Goal: Share content: Distribute website content to other platforms or users

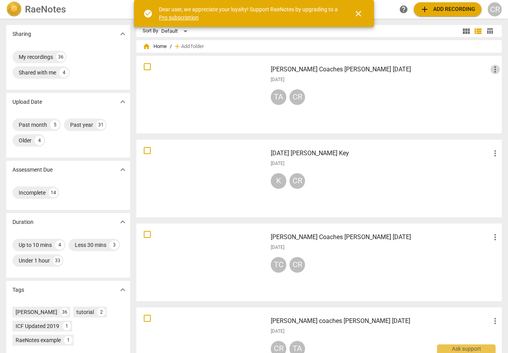
click at [492, 69] on span "more_vert" at bounding box center [495, 69] width 9 height 9
click at [327, 64] on div at bounding box center [254, 176] width 508 height 353
click at [320, 71] on h3 "[PERSON_NAME] Coaches [PERSON_NAME] [DATE]" at bounding box center [381, 69] width 220 height 9
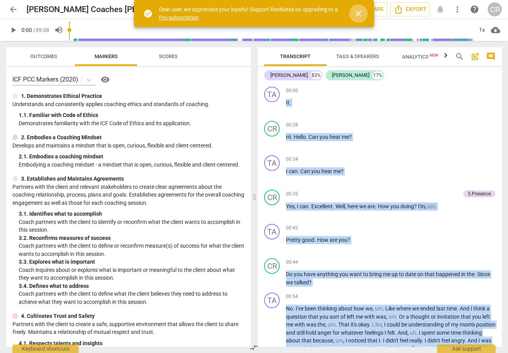
click at [357, 14] on span "close" at bounding box center [358, 13] width 9 height 9
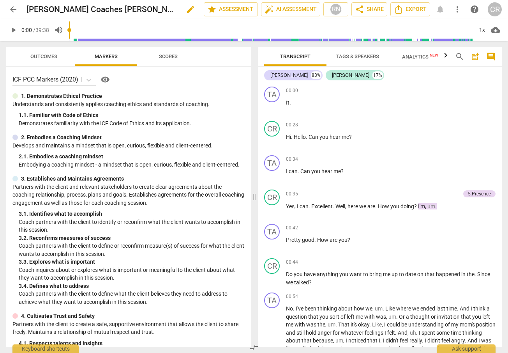
click at [122, 9] on h2 "[PERSON_NAME] Coaches [PERSON_NAME] [DATE]" at bounding box center [102, 10] width 151 height 10
click at [121, 10] on h2 "[PERSON_NAME] Coaches [PERSON_NAME] [DATE]" at bounding box center [102, 10] width 151 height 10
click at [186, 9] on span "edit" at bounding box center [190, 9] width 9 height 9
click at [120, 8] on input "[PERSON_NAME] Coaches [PERSON_NAME] [DATE]" at bounding box center [98, 9] width 143 height 15
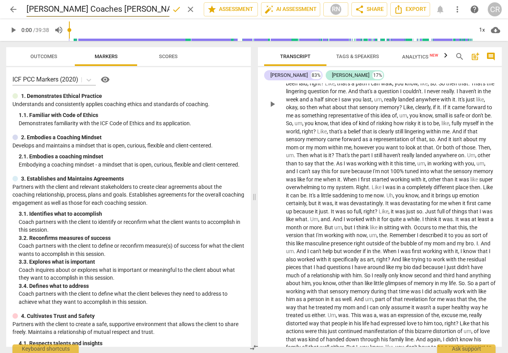
scroll to position [468, 0]
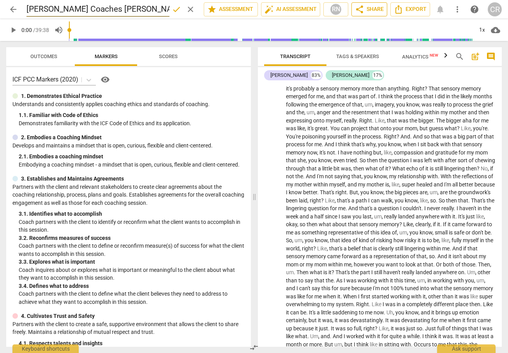
type input "[PERSON_NAME] Coaches [PERSON_NAME] [DATE]"
click at [368, 10] on span "share Share" at bounding box center [369, 9] width 29 height 9
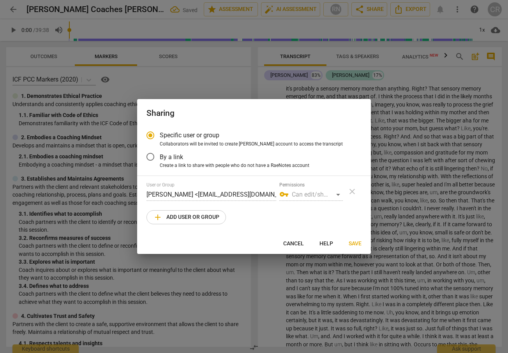
click at [201, 212] on span "add Add user or group" at bounding box center [186, 216] width 66 height 9
radio input "false"
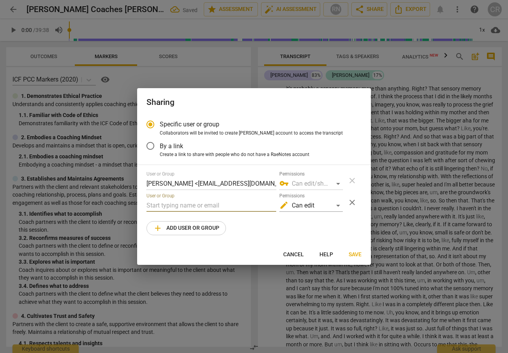
click at [164, 202] on input "text" at bounding box center [212, 205] width 130 height 12
type input "[PERSON_NAME]"
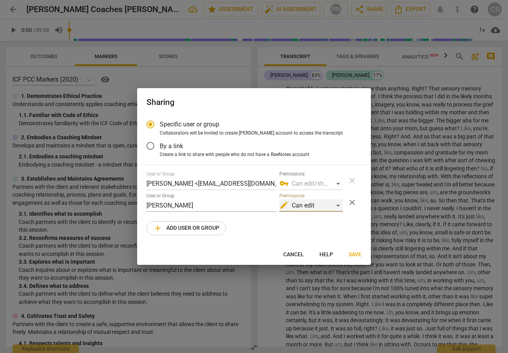
click at [339, 206] on div "edit Can edit" at bounding box center [311, 205] width 64 height 12
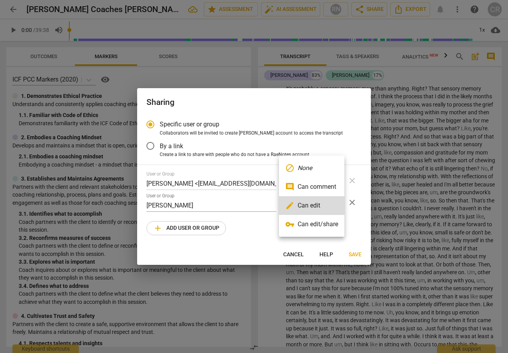
click at [323, 187] on li "comment Can comment" at bounding box center [311, 186] width 65 height 19
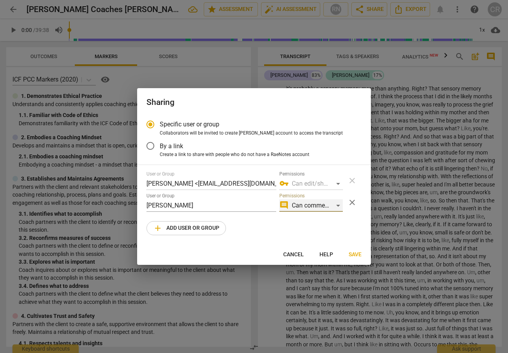
click at [340, 204] on div "comment Can comment" at bounding box center [311, 205] width 64 height 12
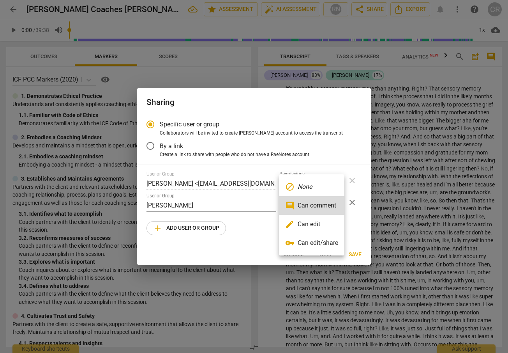
click at [315, 223] on li "edit Can edit" at bounding box center [311, 224] width 65 height 19
radio input "false"
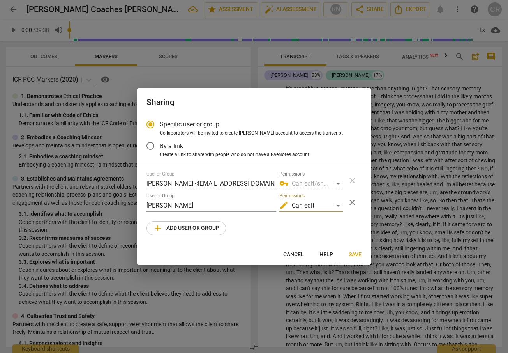
click at [352, 254] on span "Save" at bounding box center [355, 255] width 13 height 8
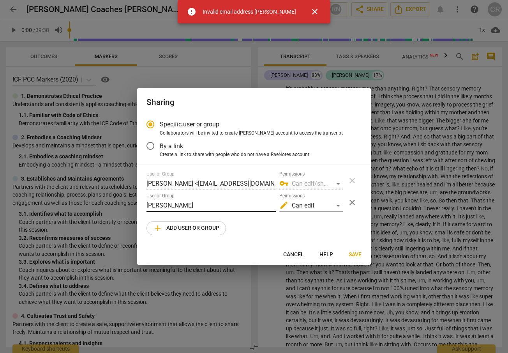
click at [193, 204] on input "[PERSON_NAME]" at bounding box center [212, 205] width 130 height 12
drag, startPoint x: 193, startPoint y: 203, endPoint x: 127, endPoint y: 212, distance: 66.5
click at [127, 212] on div "Sharing Specific user or group Collaborators will be invited to create RaeNotes…" at bounding box center [254, 176] width 508 height 353
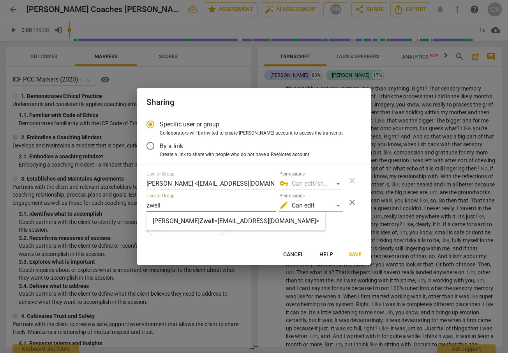
type input "zwell"
click at [216, 217] on strong "<[EMAIL_ADDRESS][DOMAIN_NAME]>" at bounding box center [267, 220] width 104 height 7
radio input "false"
type input "[PERSON_NAME] <[EMAIL_ADDRESS][DOMAIN_NAME]>"
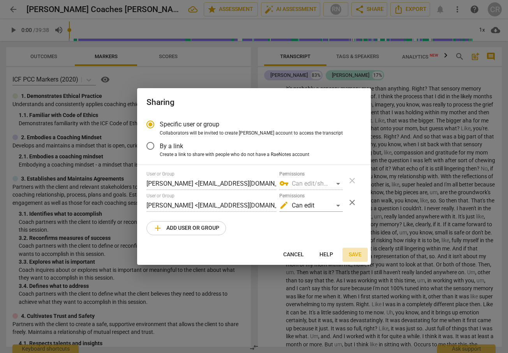
click at [358, 255] on span "Save" at bounding box center [355, 255] width 13 height 8
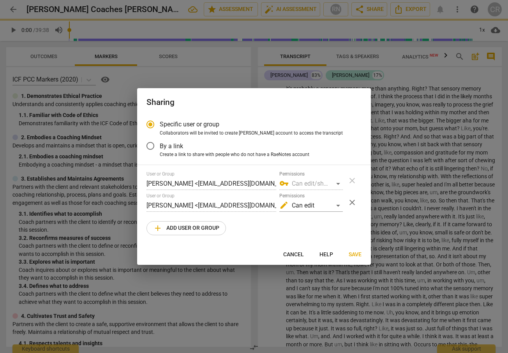
radio input "false"
